Goal: Information Seeking & Learning: Learn about a topic

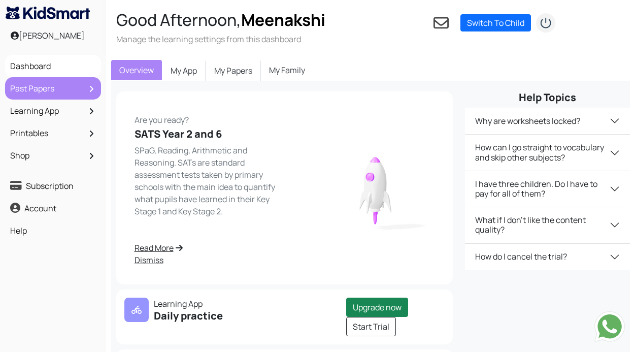
click at [40, 95] on link "Past Papers" at bounding box center [53, 88] width 91 height 17
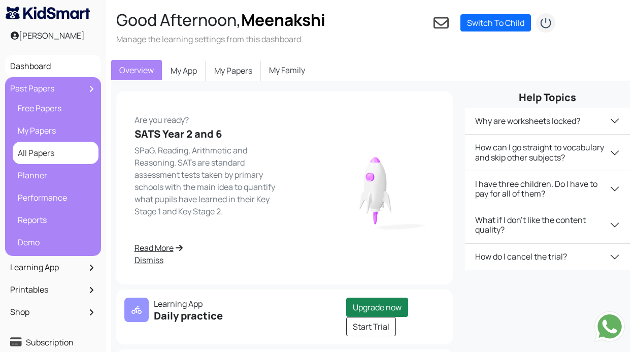
click at [40, 151] on link "All Papers" at bounding box center [55, 152] width 81 height 17
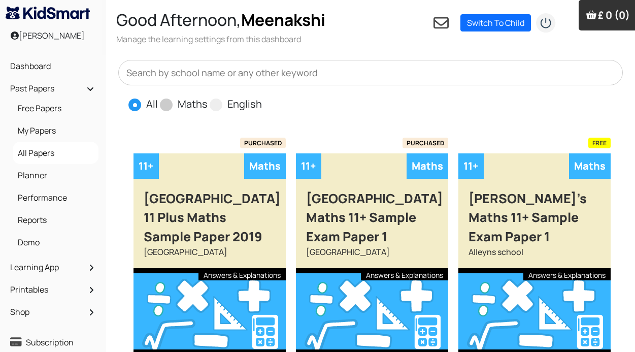
click at [165, 107] on span at bounding box center [166, 104] width 13 height 13
click at [208, 103] on input "Maths" at bounding box center [211, 99] width 7 height 7
radio input "true"
click at [260, 77] on input "text" at bounding box center [370, 72] width 505 height 25
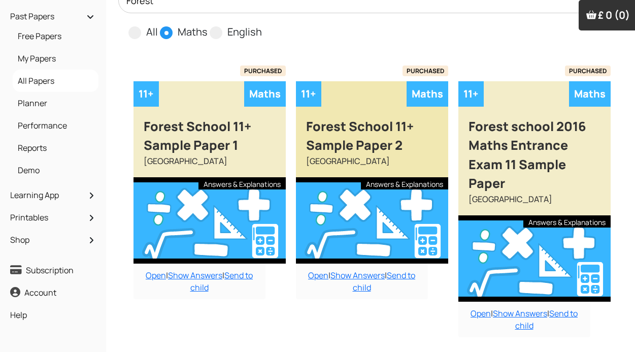
scroll to position [78, 0]
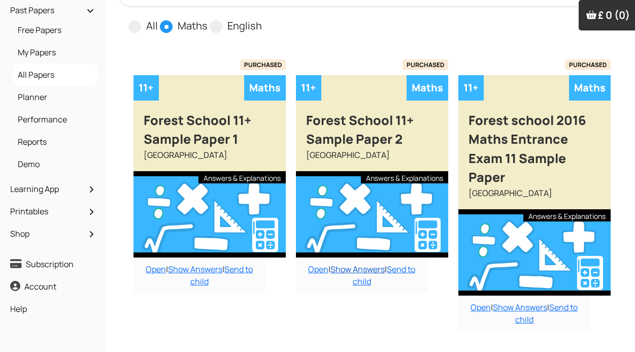
type input "Forest"
click at [347, 267] on link "Show Answers" at bounding box center [358, 269] width 54 height 11
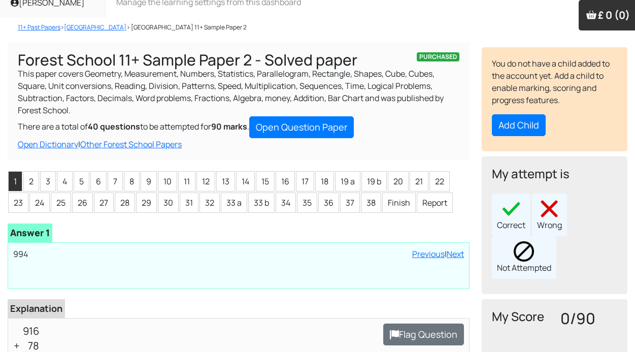
scroll to position [34, 0]
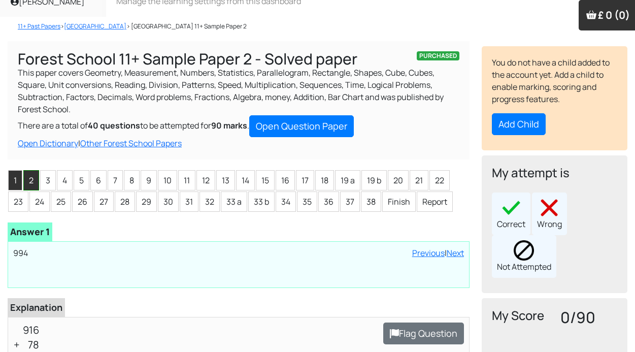
click at [32, 186] on li "2" at bounding box center [31, 180] width 16 height 20
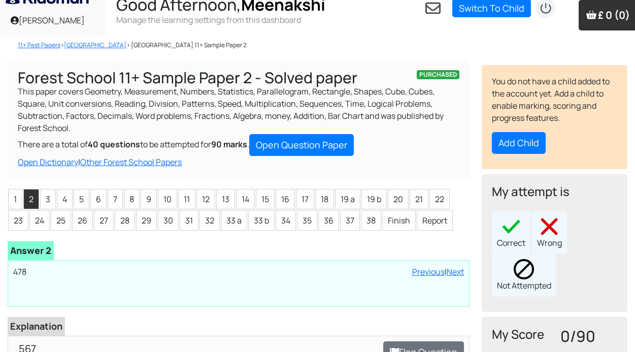
scroll to position [29, 0]
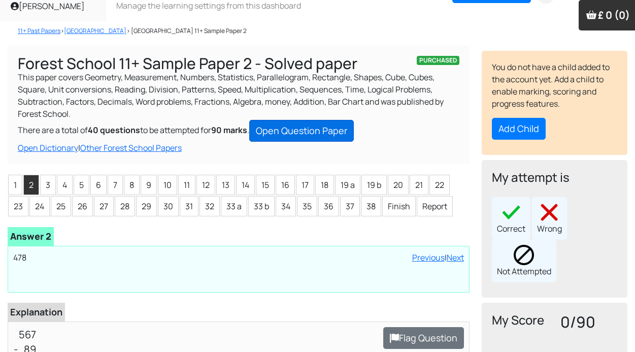
click at [325, 130] on link "Open Question Paper" at bounding box center [301, 131] width 105 height 22
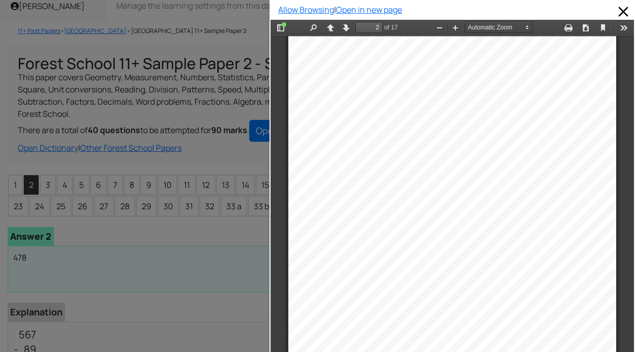
scroll to position [537, 0]
click at [17, 188] on div at bounding box center [135, 176] width 270 height 352
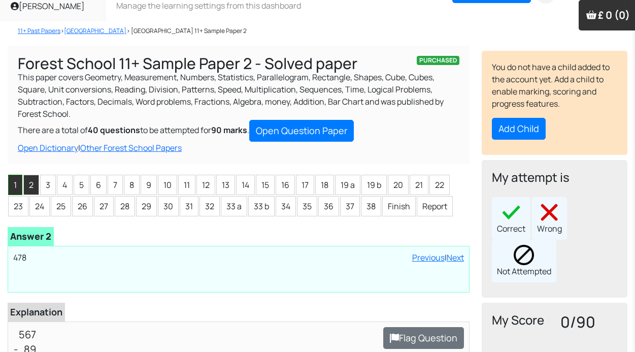
click at [20, 187] on li "1" at bounding box center [15, 185] width 14 height 20
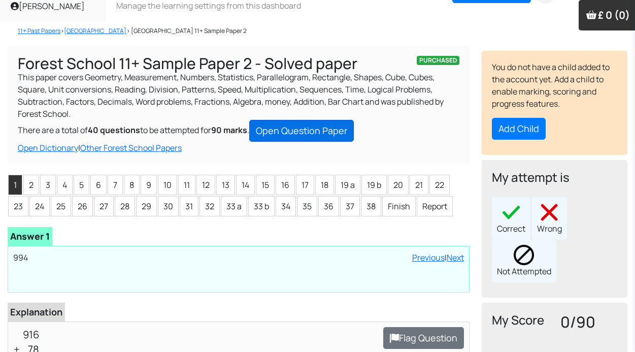
click at [306, 138] on link "Open Question Paper" at bounding box center [301, 131] width 105 height 22
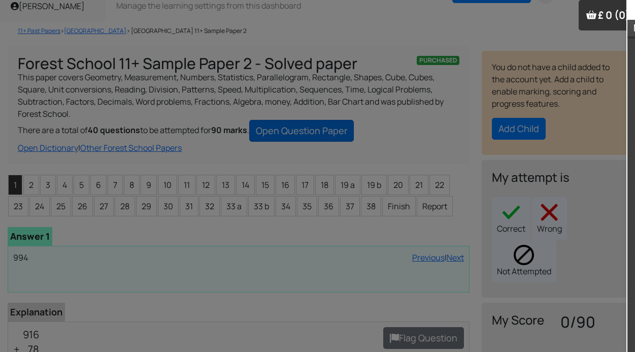
scroll to position [537, 0]
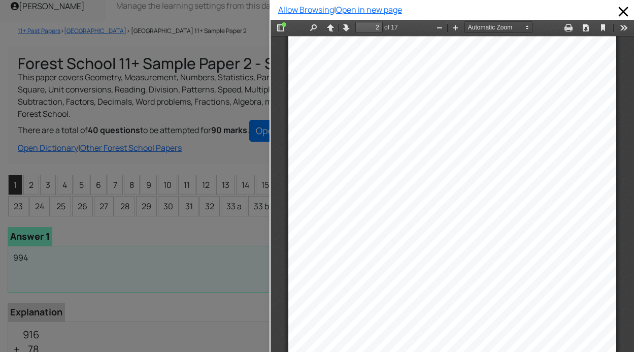
click at [34, 183] on div at bounding box center [135, 176] width 270 height 352
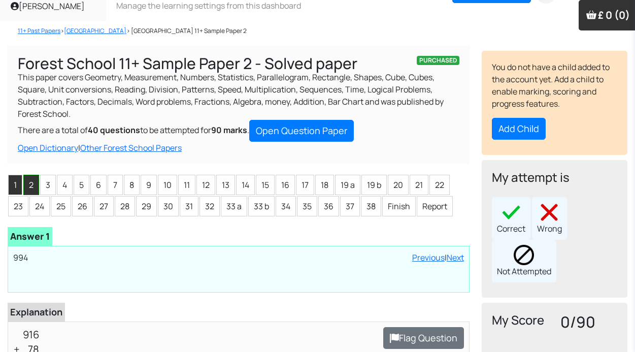
click at [34, 183] on li "2" at bounding box center [31, 185] width 16 height 20
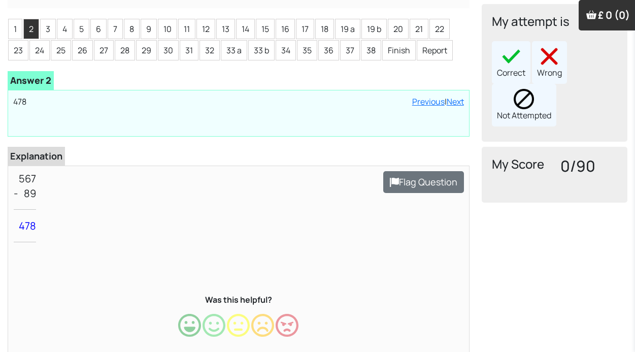
scroll to position [186, 0]
click at [51, 38] on li "3" at bounding box center [48, 28] width 16 height 20
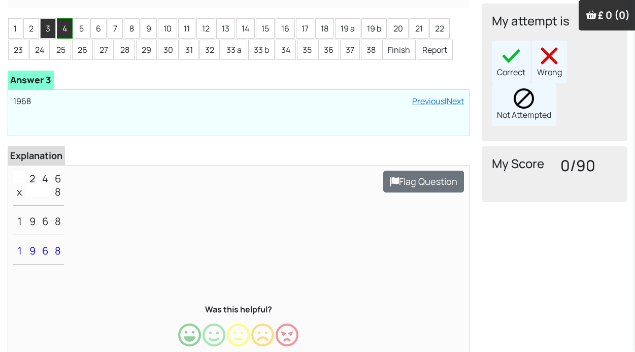
click at [67, 21] on li "4" at bounding box center [65, 28] width 16 height 20
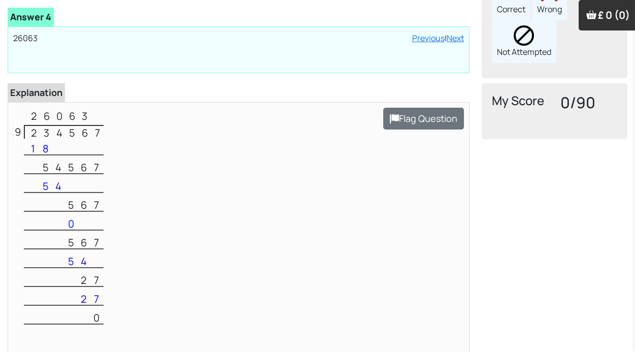
scroll to position [202, 0]
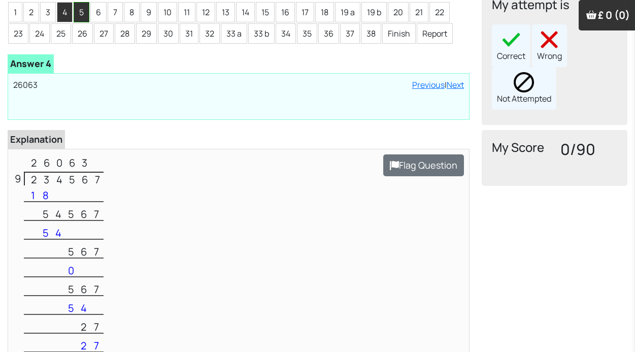
click at [87, 18] on li "5" at bounding box center [82, 12] width 16 height 20
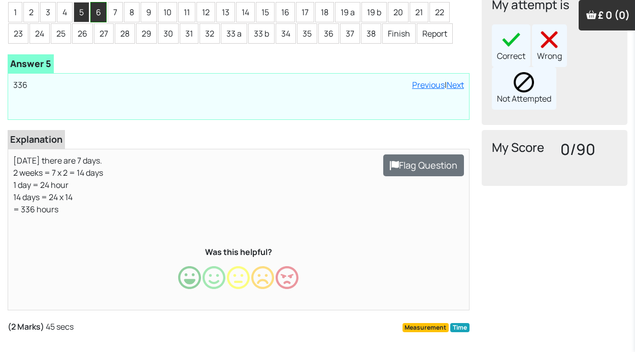
click at [101, 18] on li "6" at bounding box center [98, 12] width 16 height 20
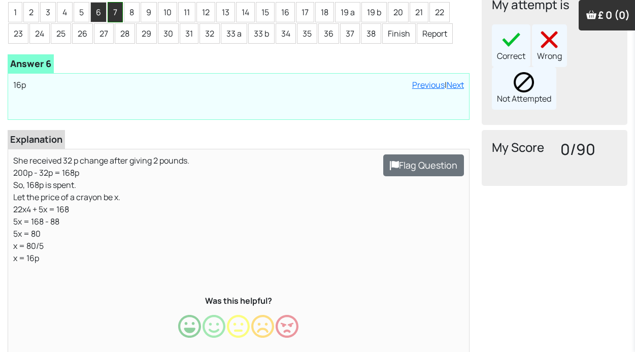
click at [120, 7] on li "7" at bounding box center [115, 12] width 15 height 20
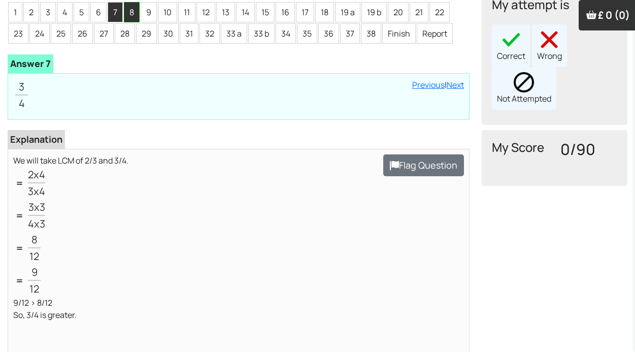
click at [134, 11] on li "8" at bounding box center [132, 12] width 16 height 20
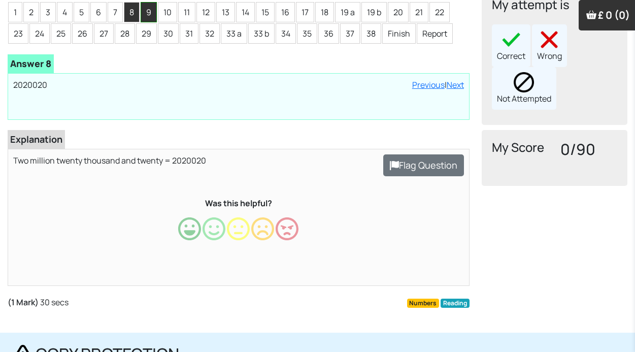
click at [145, 9] on li "9" at bounding box center [149, 12] width 16 height 20
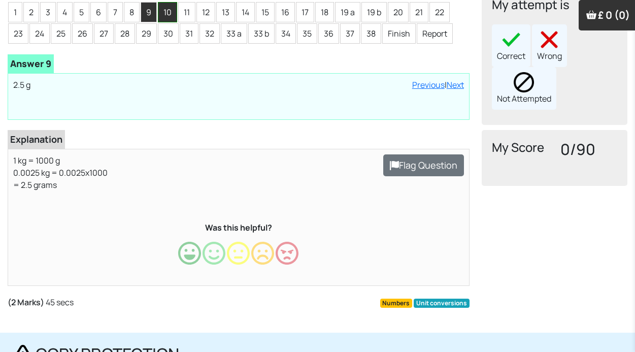
click at [167, 4] on li "10" at bounding box center [167, 12] width 19 height 20
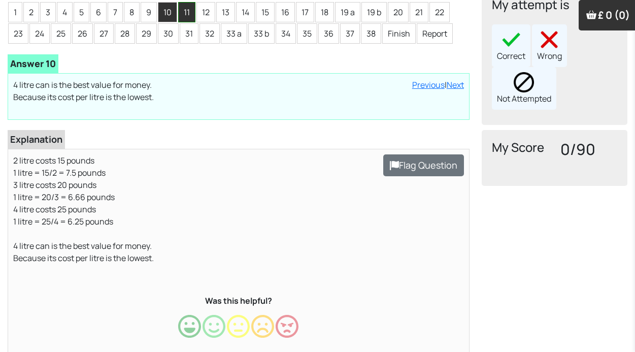
click at [185, 8] on li "11" at bounding box center [186, 12] width 17 height 20
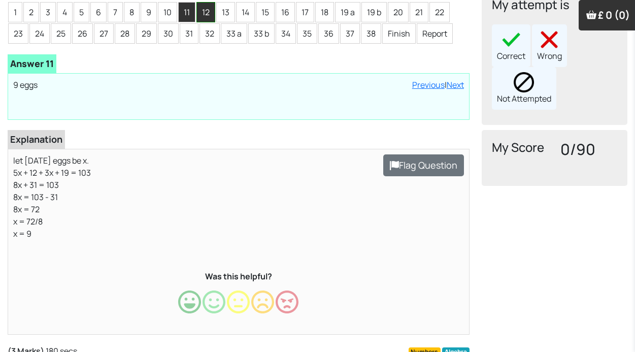
click at [210, 11] on li "12" at bounding box center [205, 12] width 19 height 20
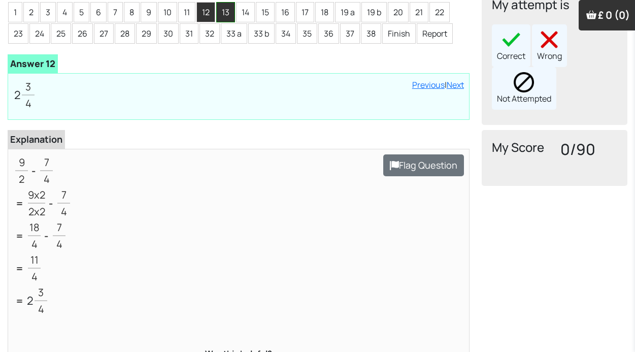
click at [222, 12] on li "13" at bounding box center [225, 12] width 19 height 20
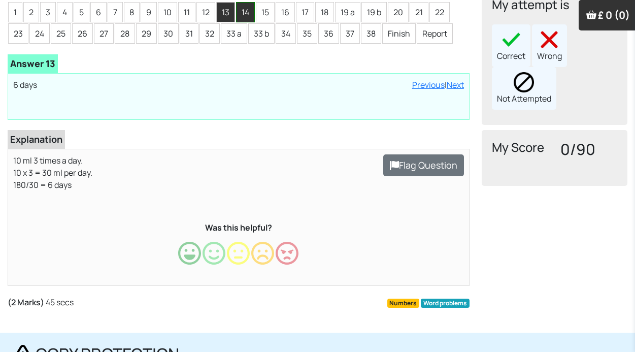
click at [243, 13] on li "14" at bounding box center [245, 12] width 19 height 20
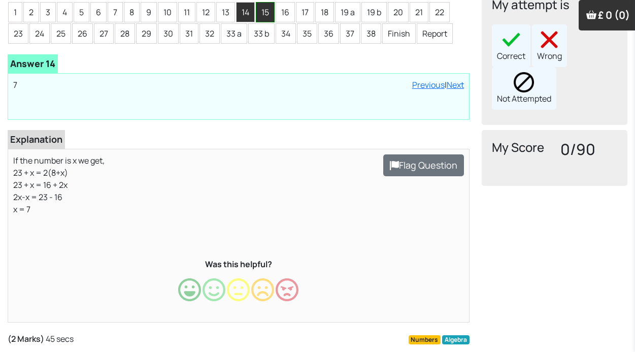
click at [269, 12] on li "15" at bounding box center [265, 12] width 19 height 20
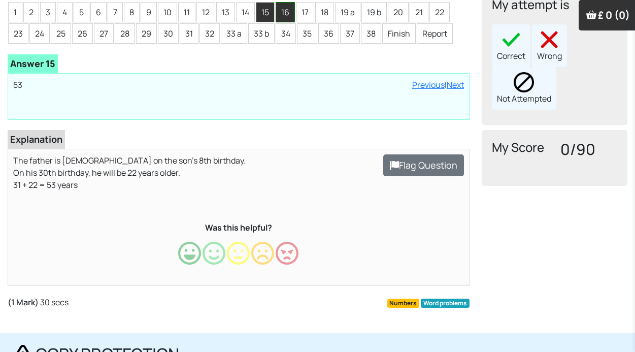
click at [290, 11] on li "16" at bounding box center [285, 12] width 19 height 20
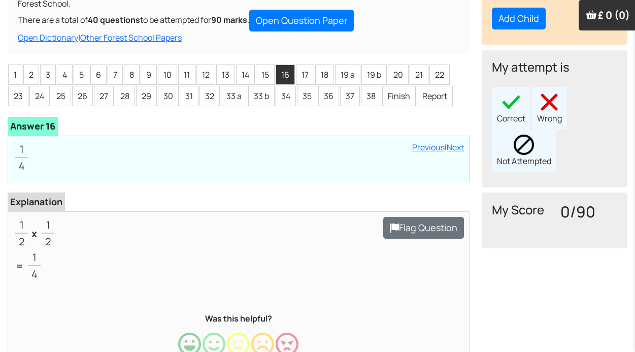
scroll to position [126, 0]
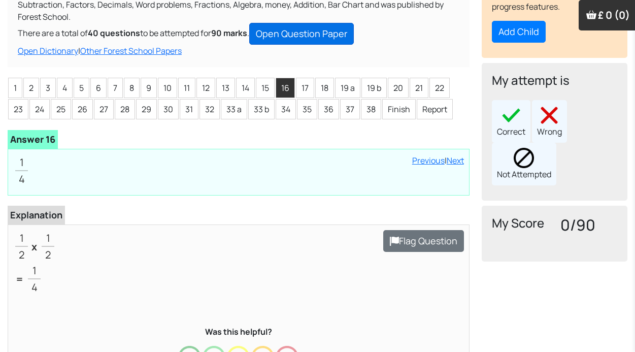
click at [340, 42] on link "Open Question Paper" at bounding box center [301, 34] width 105 height 22
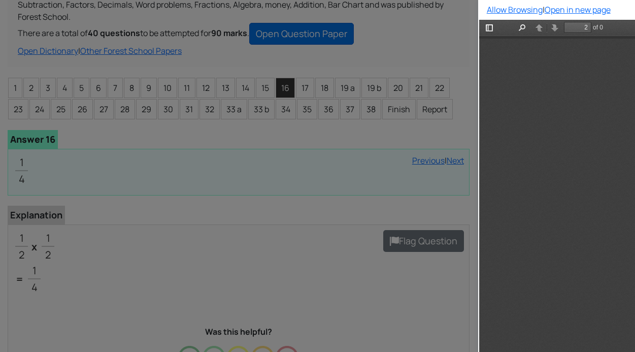
scroll to position [536, 0]
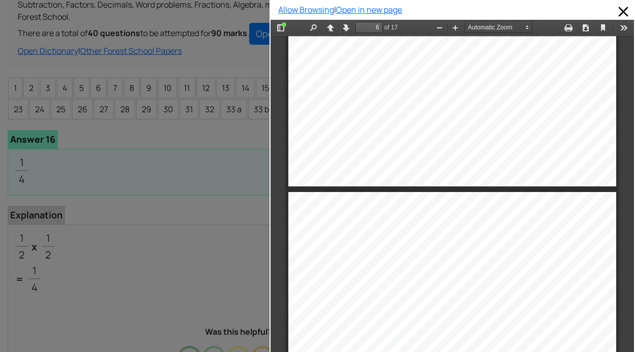
type input "7"
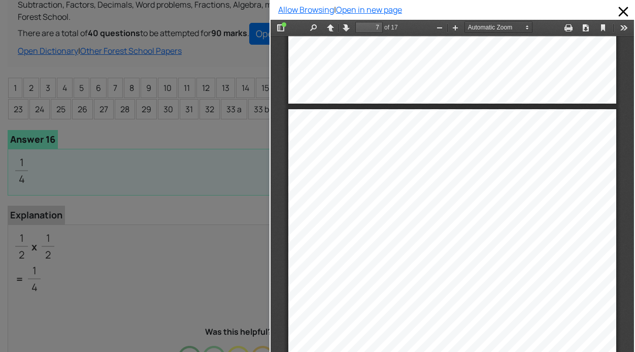
scroll to position [2767, 0]
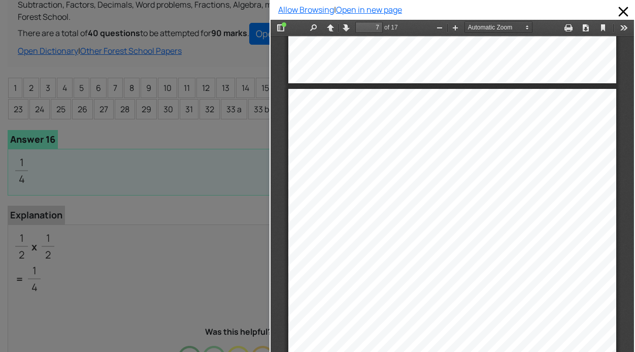
click at [133, 143] on div at bounding box center [135, 176] width 270 height 352
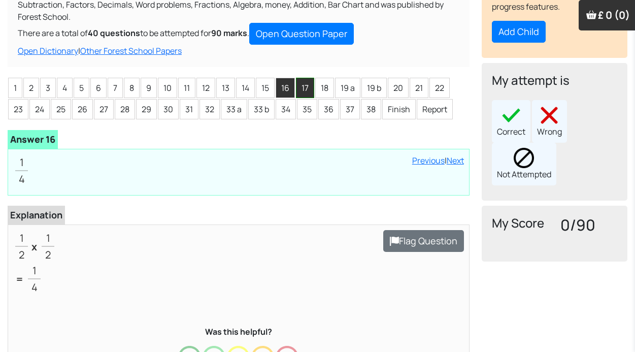
click at [306, 88] on li "17" at bounding box center [305, 88] width 18 height 20
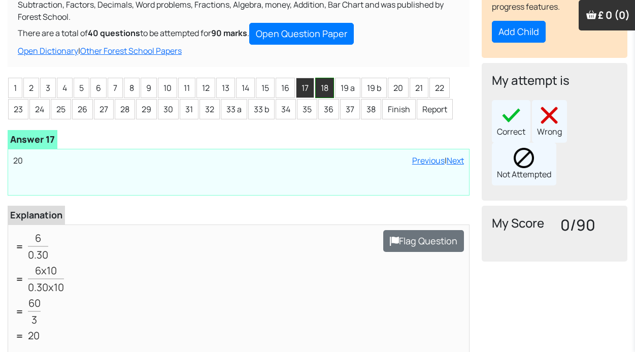
click at [327, 81] on li "18" at bounding box center [324, 88] width 19 height 20
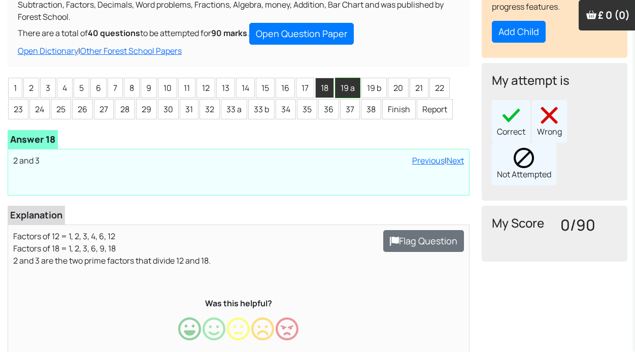
click at [350, 84] on li "19 a" at bounding box center [347, 88] width 25 height 20
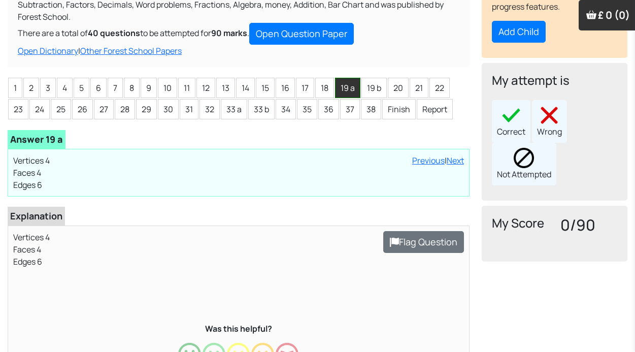
click at [350, 84] on li "19 a" at bounding box center [347, 88] width 25 height 20
click at [373, 87] on li "19 b" at bounding box center [374, 88] width 25 height 20
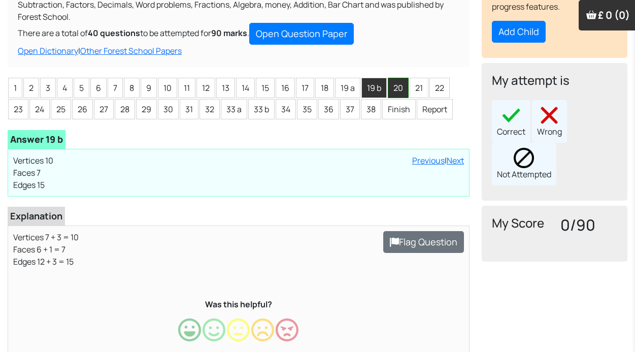
click at [402, 80] on li "20" at bounding box center [398, 88] width 21 height 20
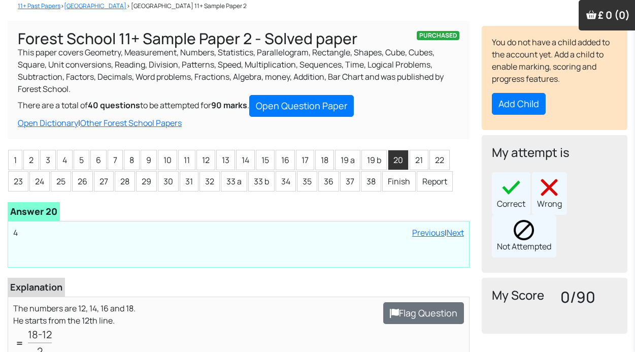
scroll to position [76, 0]
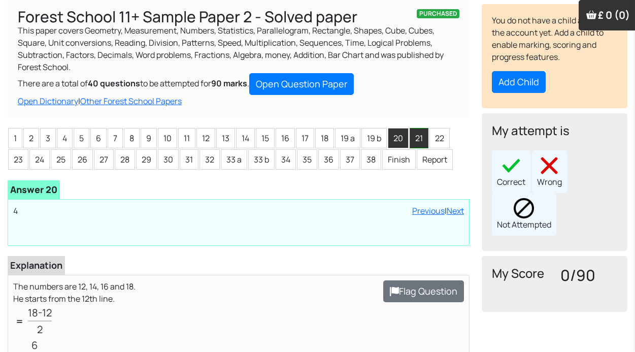
click at [420, 140] on li "21" at bounding box center [419, 138] width 19 height 20
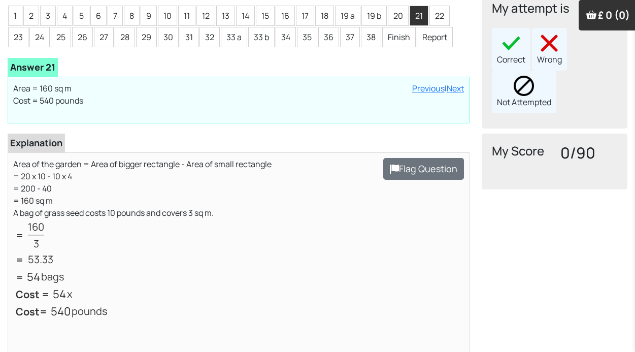
scroll to position [200, 0]
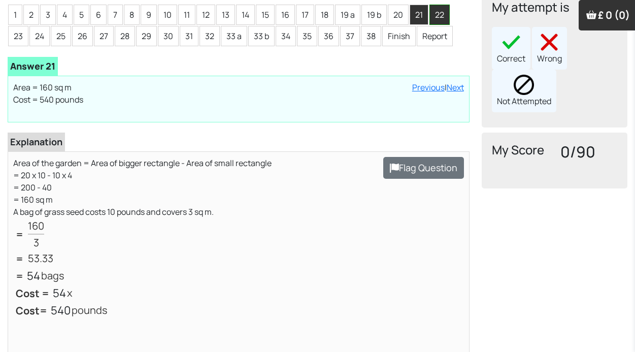
click at [442, 18] on li "22" at bounding box center [440, 15] width 20 height 20
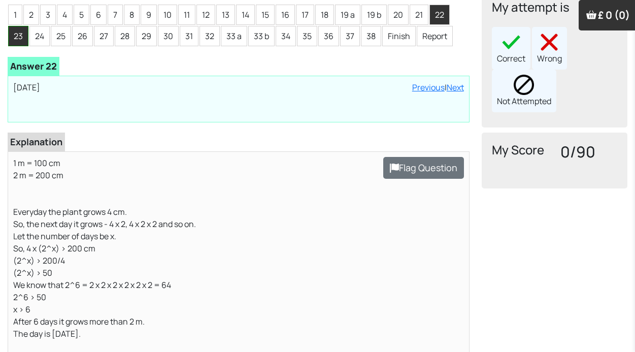
click at [24, 35] on li "23" at bounding box center [18, 36] width 20 height 20
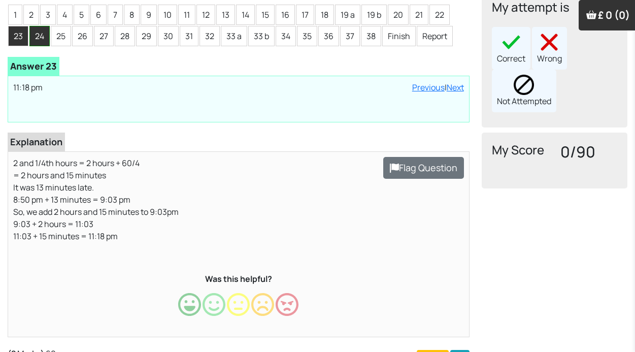
click at [46, 32] on li "24" at bounding box center [39, 36] width 20 height 20
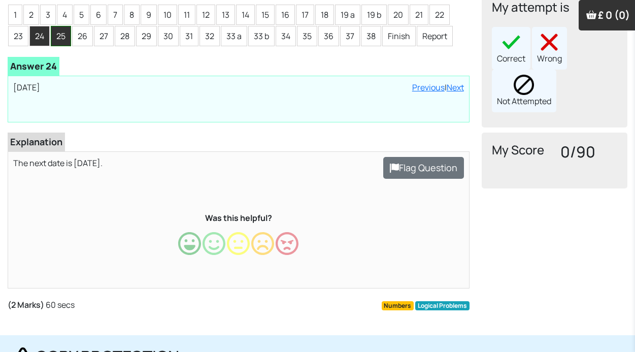
click at [55, 33] on li "25" at bounding box center [61, 36] width 20 height 20
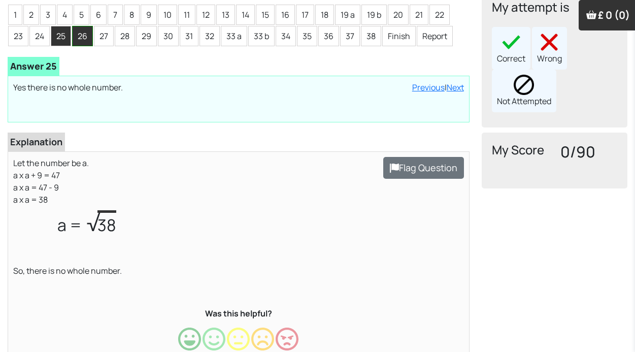
click at [81, 40] on li "26" at bounding box center [82, 36] width 21 height 20
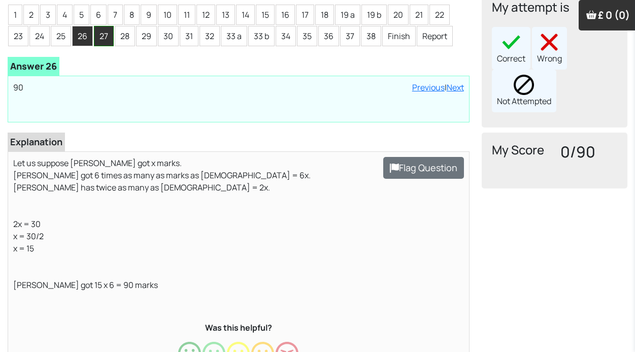
click at [105, 30] on li "27" at bounding box center [104, 36] width 20 height 20
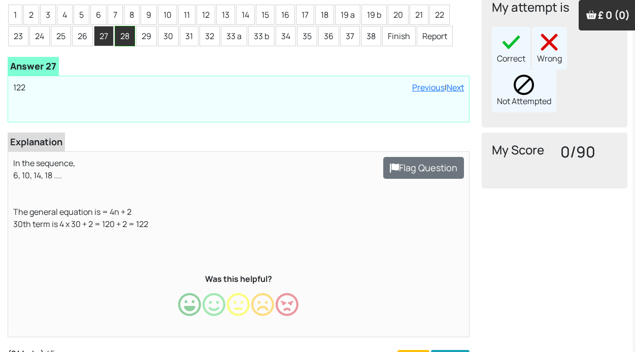
click at [118, 32] on li "28" at bounding box center [125, 36] width 20 height 20
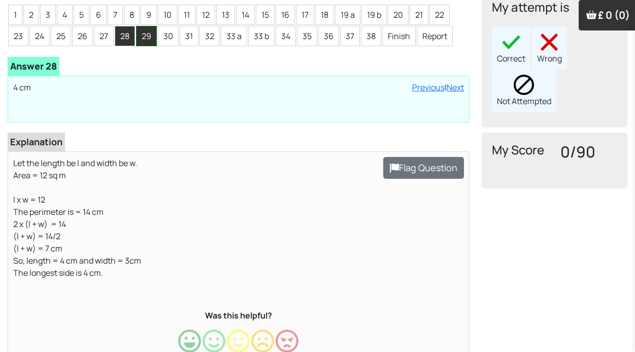
click at [144, 36] on li "29" at bounding box center [146, 36] width 21 height 20
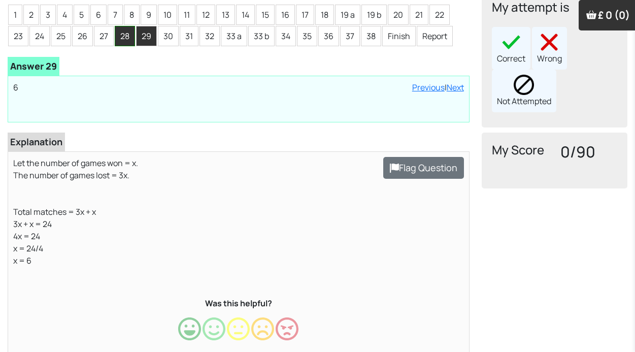
click at [128, 32] on li "28" at bounding box center [125, 36] width 20 height 20
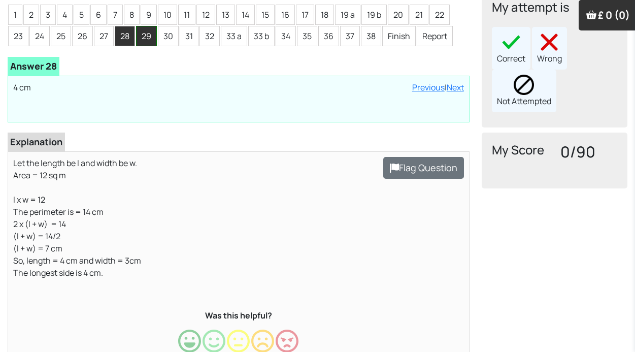
click at [148, 42] on li "29" at bounding box center [146, 36] width 21 height 20
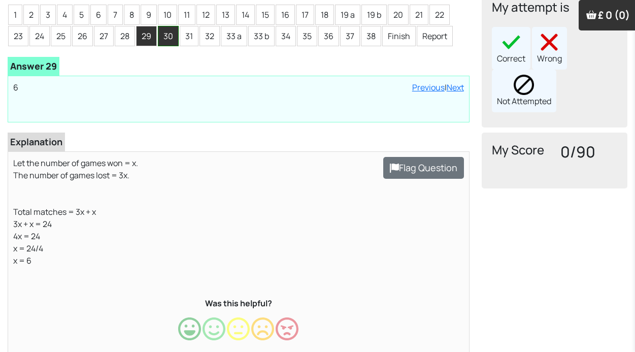
click at [166, 35] on li "30" at bounding box center [168, 36] width 21 height 20
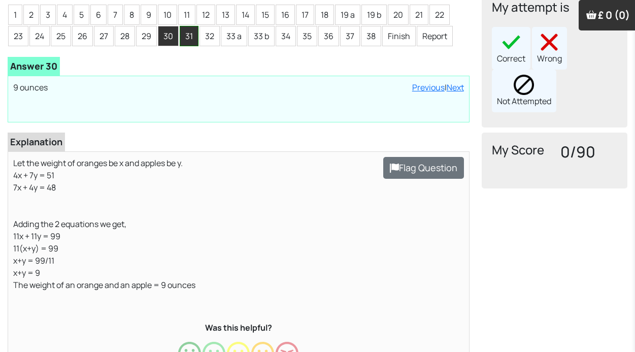
click at [187, 39] on li "31" at bounding box center [189, 36] width 19 height 20
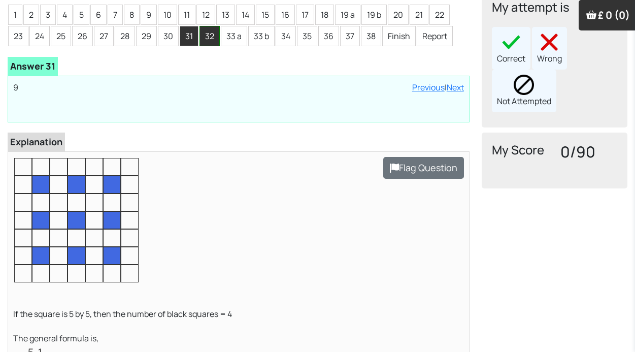
click at [209, 37] on li "32" at bounding box center [210, 36] width 20 height 20
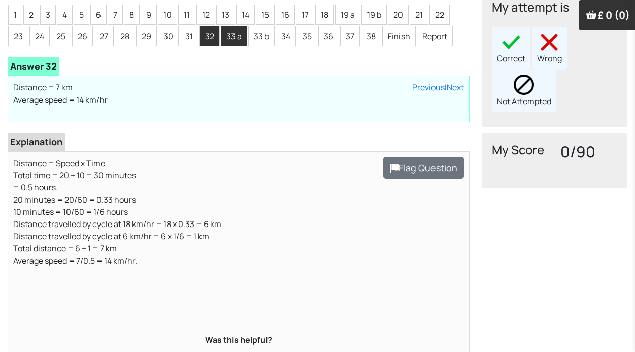
click at [237, 36] on li "33 a" at bounding box center [234, 36] width 26 height 20
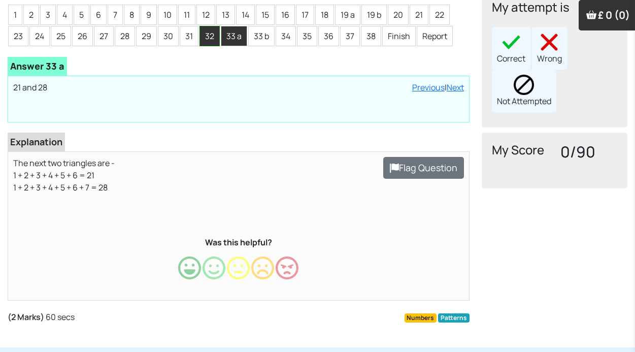
click at [210, 36] on li "32" at bounding box center [210, 36] width 20 height 20
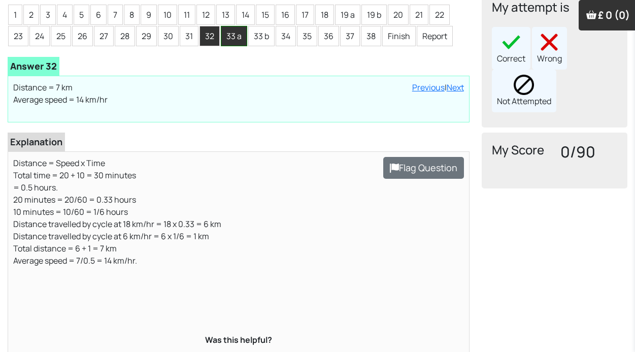
click at [245, 37] on li "33 a" at bounding box center [234, 36] width 26 height 20
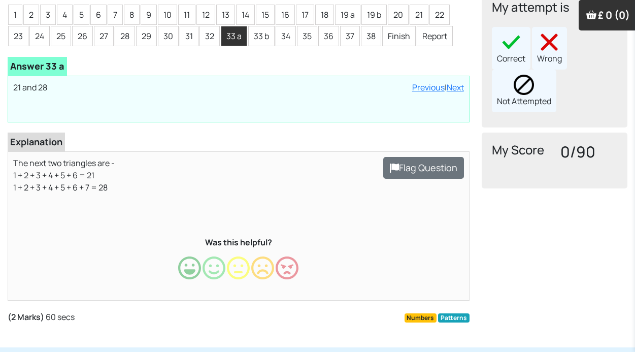
click at [183, 171] on p "The next two triangles are - 1 + 2 + 3 + 4 + 5 + 6 = 21 1 + 2 + 3 + 4 + 5 + 6 +…" at bounding box center [238, 181] width 451 height 49
click at [266, 40] on li "33 b" at bounding box center [261, 36] width 26 height 20
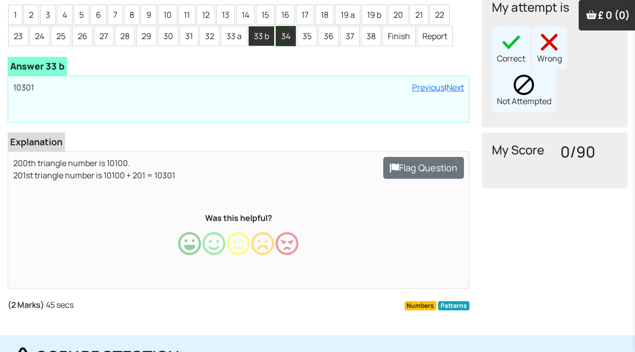
click at [293, 38] on li "34" at bounding box center [286, 36] width 20 height 20
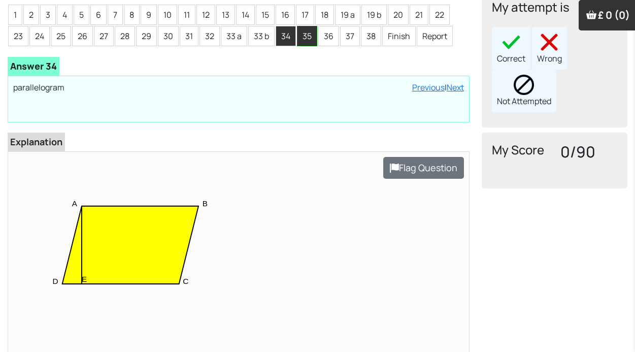
click at [304, 34] on li "35" at bounding box center [307, 36] width 20 height 20
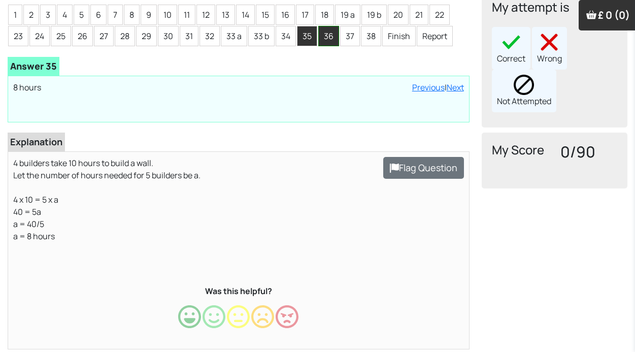
click at [329, 36] on li "36" at bounding box center [328, 36] width 21 height 20
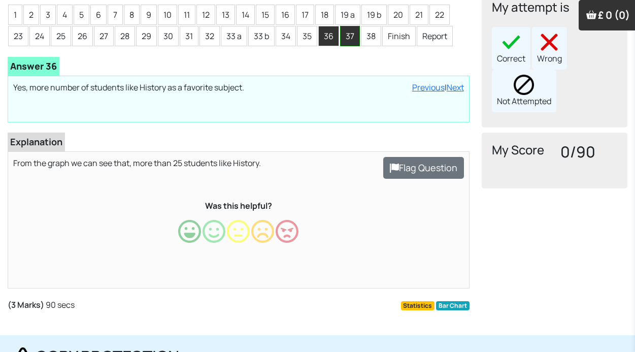
click at [343, 38] on li "37" at bounding box center [350, 36] width 20 height 20
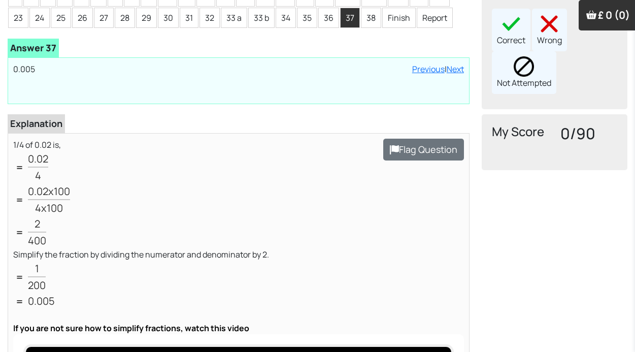
scroll to position [216, 0]
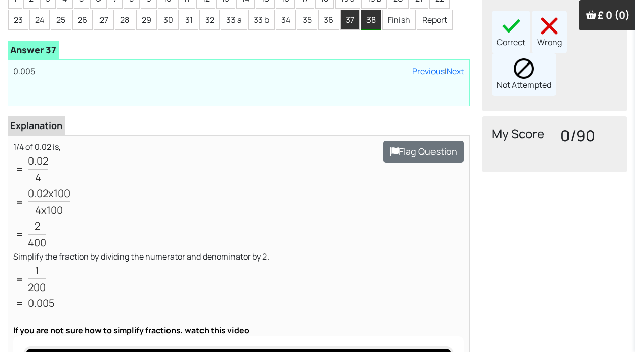
click at [375, 22] on li "38" at bounding box center [371, 20] width 20 height 20
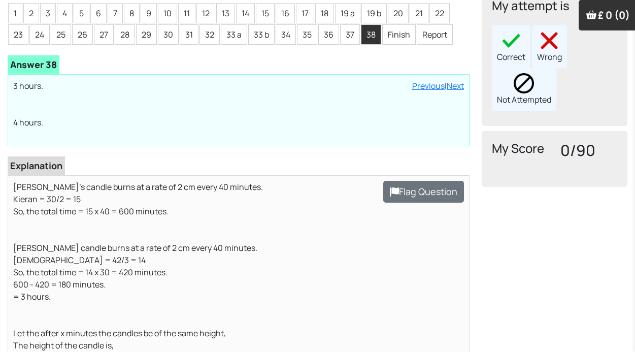
scroll to position [178, 0]
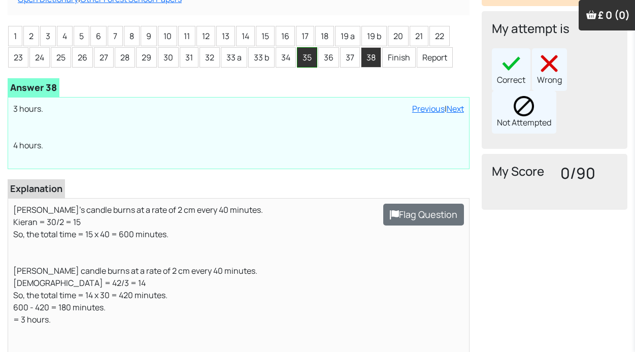
click at [311, 59] on li "35" at bounding box center [307, 57] width 20 height 20
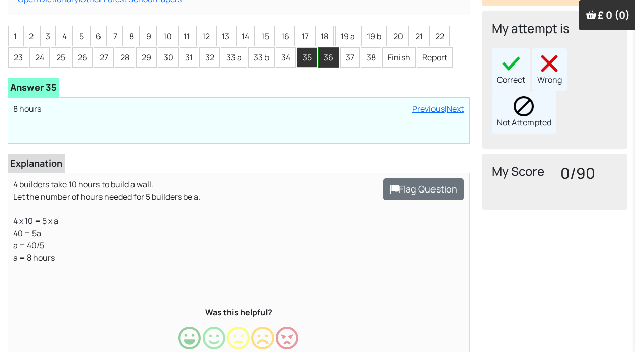
click at [328, 63] on li "36" at bounding box center [328, 57] width 21 height 20
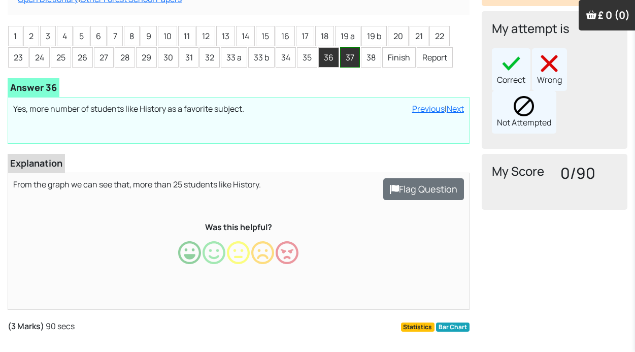
click at [346, 64] on li "37" at bounding box center [350, 57] width 20 height 20
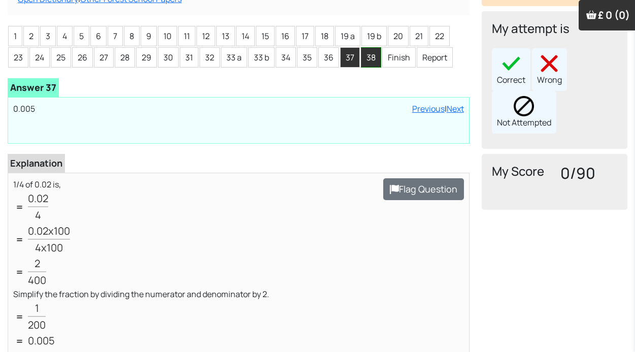
click at [376, 57] on li "38" at bounding box center [371, 57] width 20 height 20
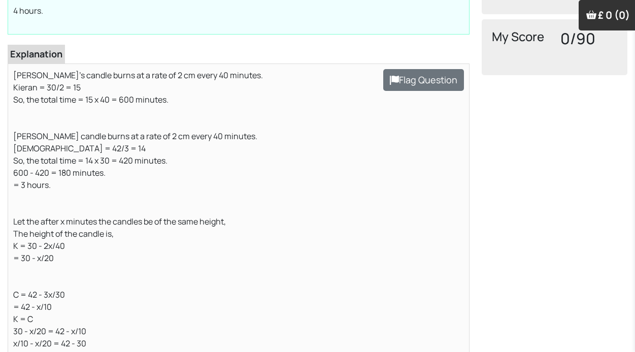
scroll to position [315, 0]
